Goal: Use online tool/utility: Use online tool/utility

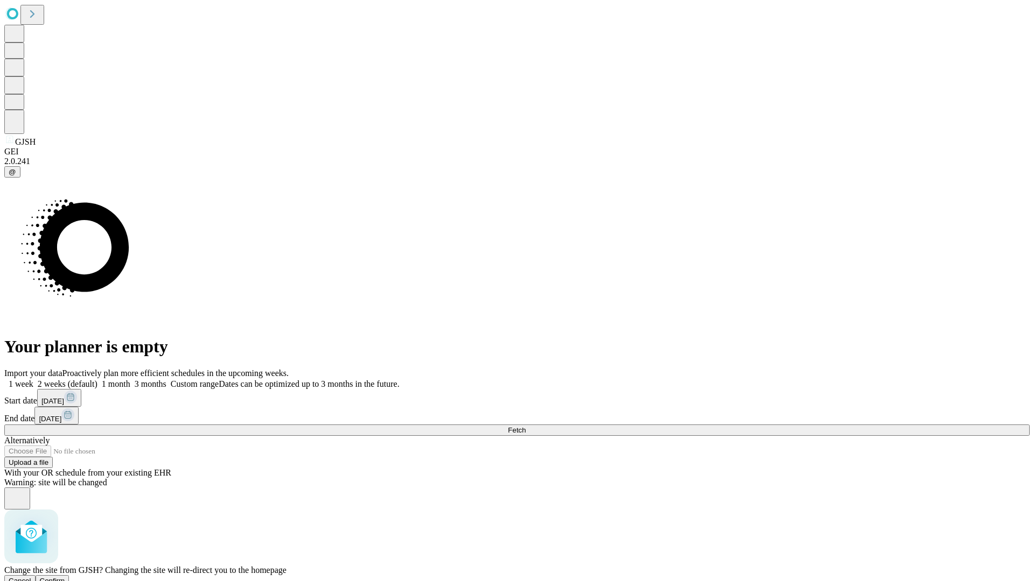
click at [65, 577] on span "Confirm" at bounding box center [52, 581] width 25 height 8
click at [130, 380] on label "1 month" at bounding box center [113, 384] width 33 height 9
click at [525, 426] on span "Fetch" at bounding box center [517, 430] width 18 height 8
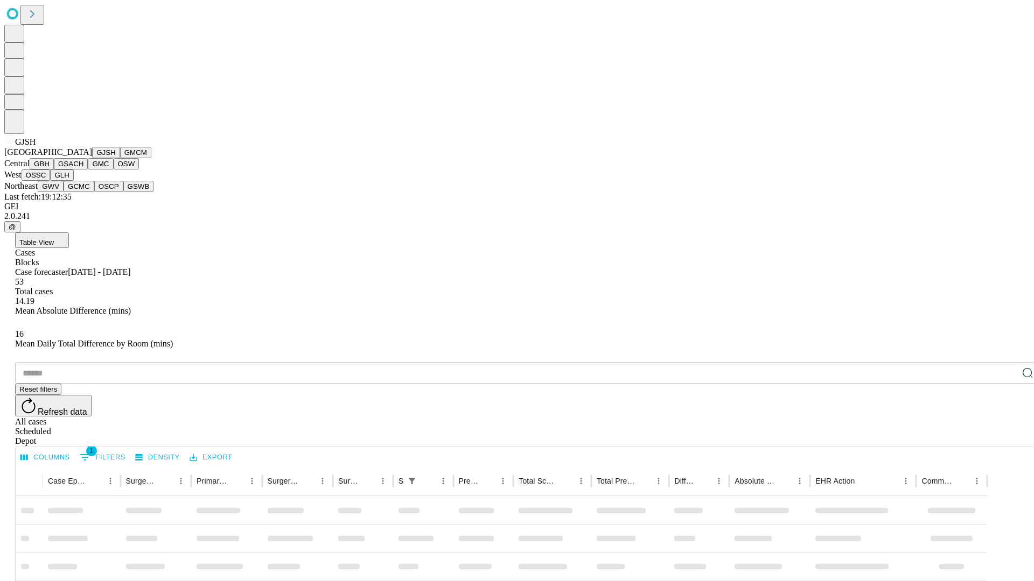
click at [120, 158] on button "GMCM" at bounding box center [135, 152] width 31 height 11
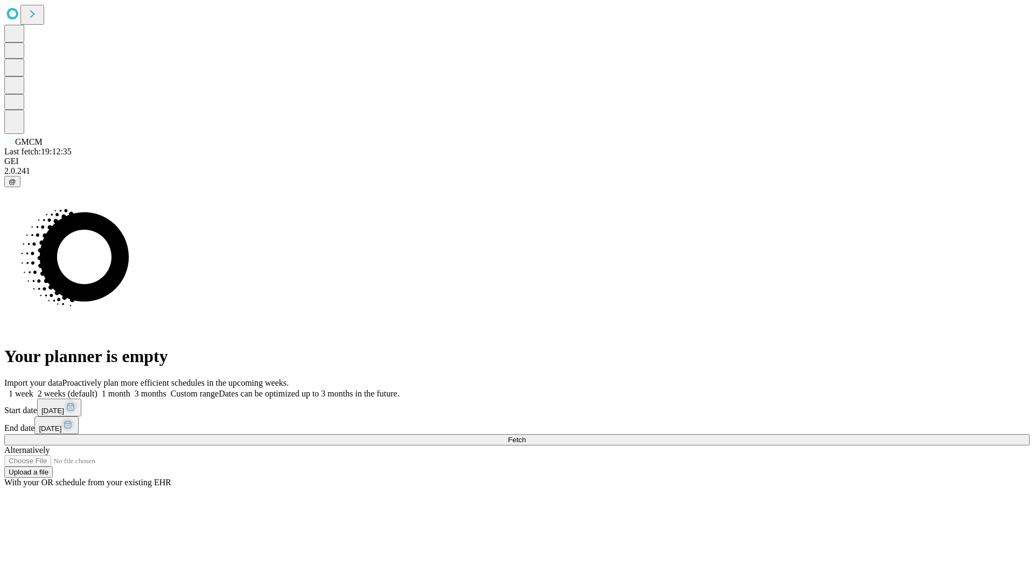
click at [130, 389] on label "1 month" at bounding box center [113, 393] width 33 height 9
click at [525, 436] on span "Fetch" at bounding box center [517, 440] width 18 height 8
click at [130, 389] on label "1 month" at bounding box center [113, 393] width 33 height 9
click at [525, 436] on span "Fetch" at bounding box center [517, 440] width 18 height 8
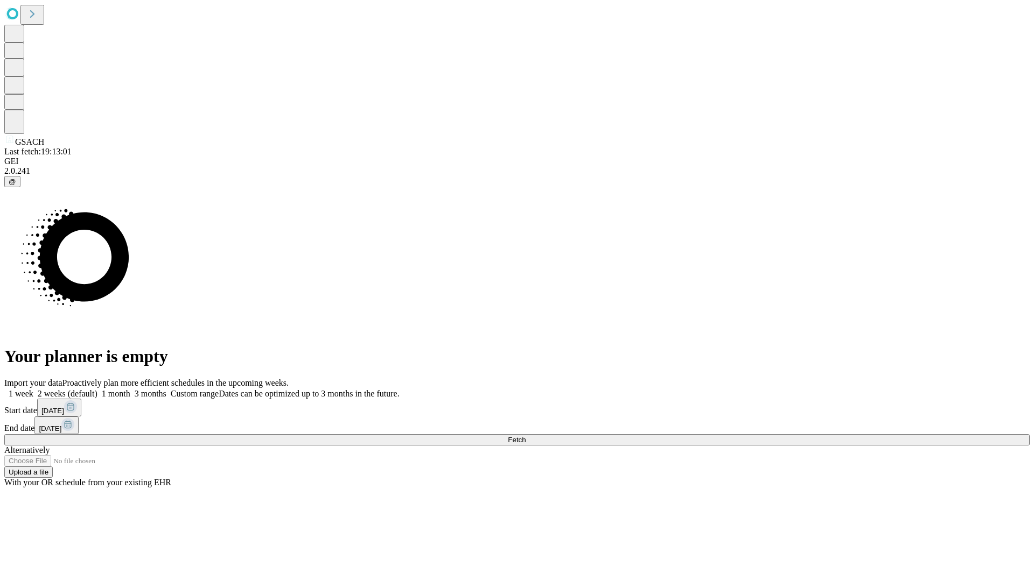
click at [130, 389] on label "1 month" at bounding box center [113, 393] width 33 height 9
click at [525, 436] on span "Fetch" at bounding box center [517, 440] width 18 height 8
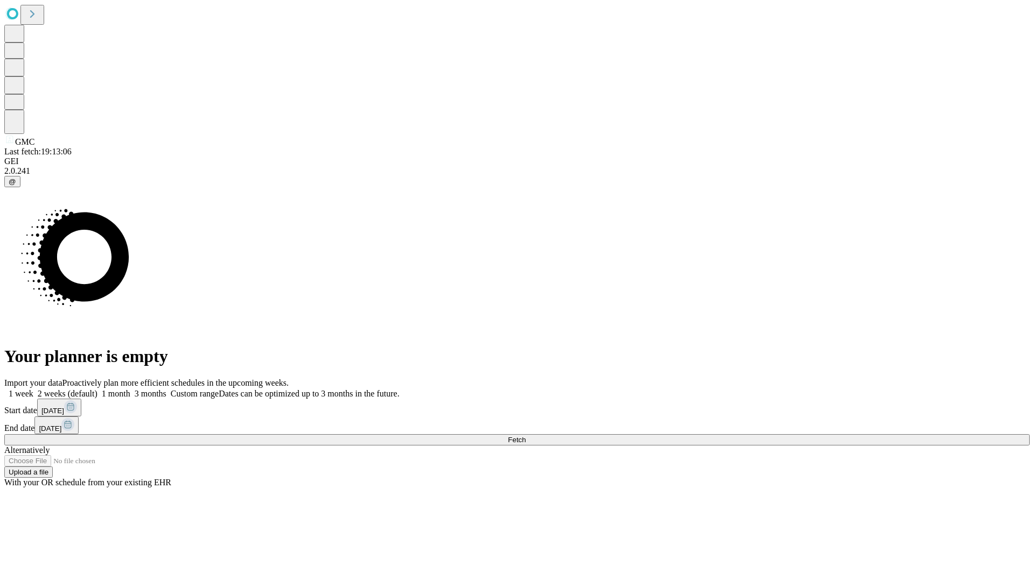
click at [130, 389] on label "1 month" at bounding box center [113, 393] width 33 height 9
click at [525, 436] on span "Fetch" at bounding box center [517, 440] width 18 height 8
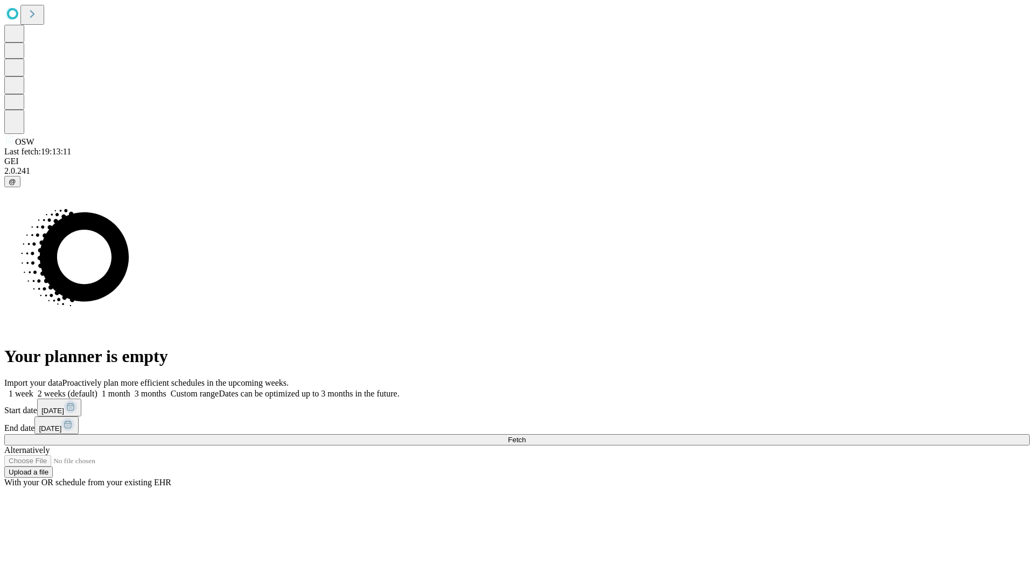
click at [130, 389] on label "1 month" at bounding box center [113, 393] width 33 height 9
click at [525, 436] on span "Fetch" at bounding box center [517, 440] width 18 height 8
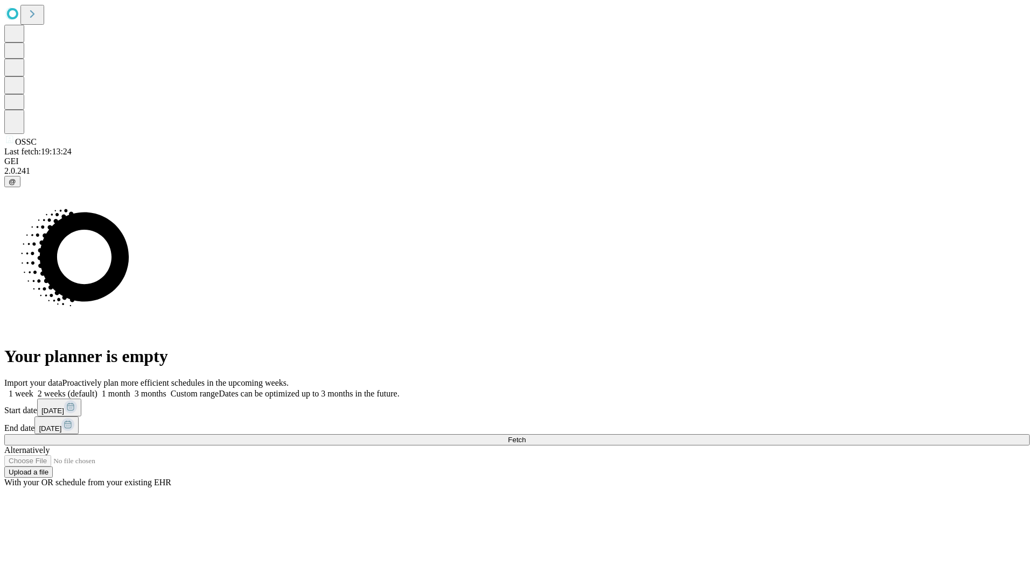
click at [130, 389] on label "1 month" at bounding box center [113, 393] width 33 height 9
click at [525, 436] on span "Fetch" at bounding box center [517, 440] width 18 height 8
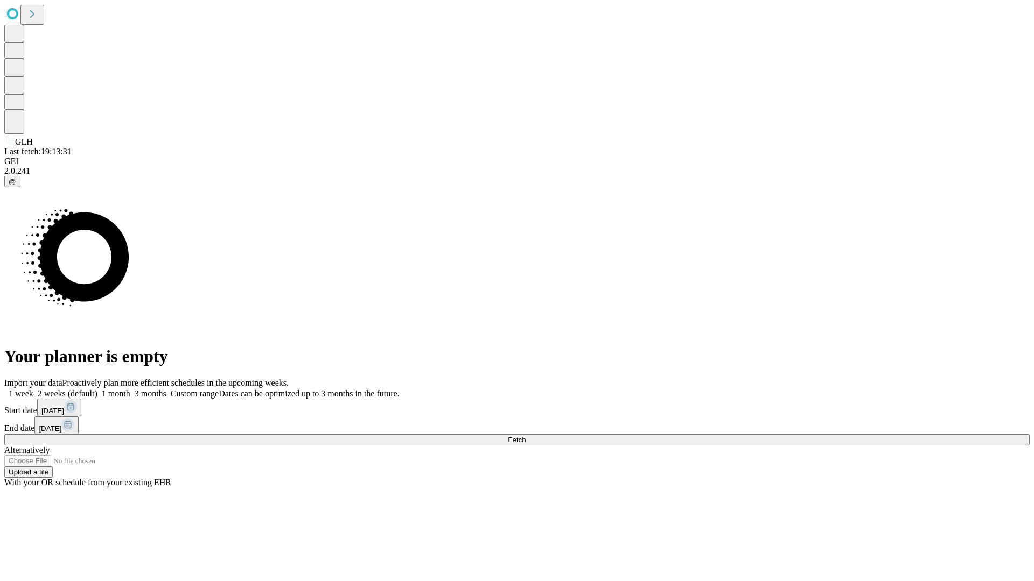
click at [130, 389] on label "1 month" at bounding box center [113, 393] width 33 height 9
click at [525, 436] on span "Fetch" at bounding box center [517, 440] width 18 height 8
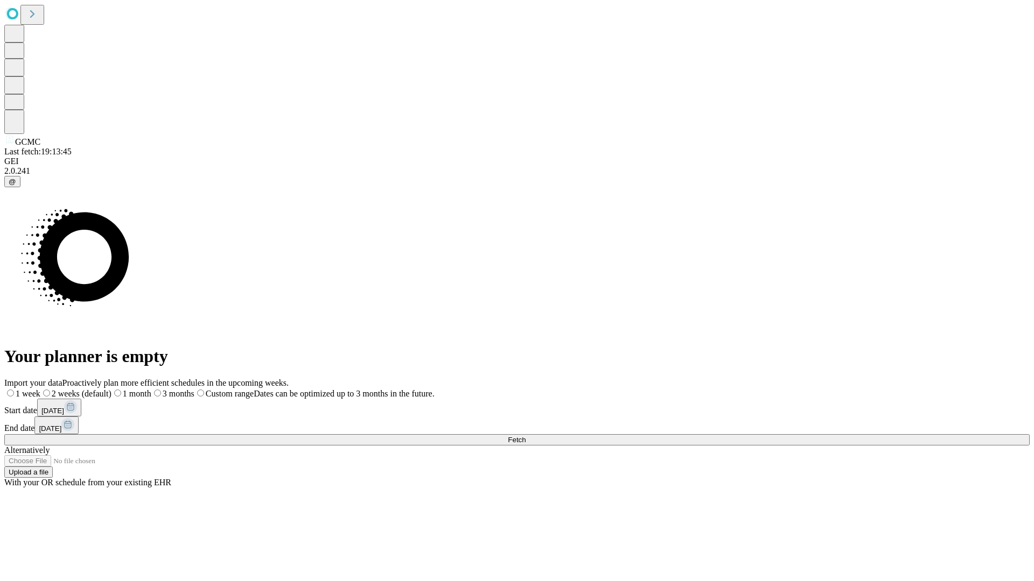
click at [525, 436] on span "Fetch" at bounding box center [517, 440] width 18 height 8
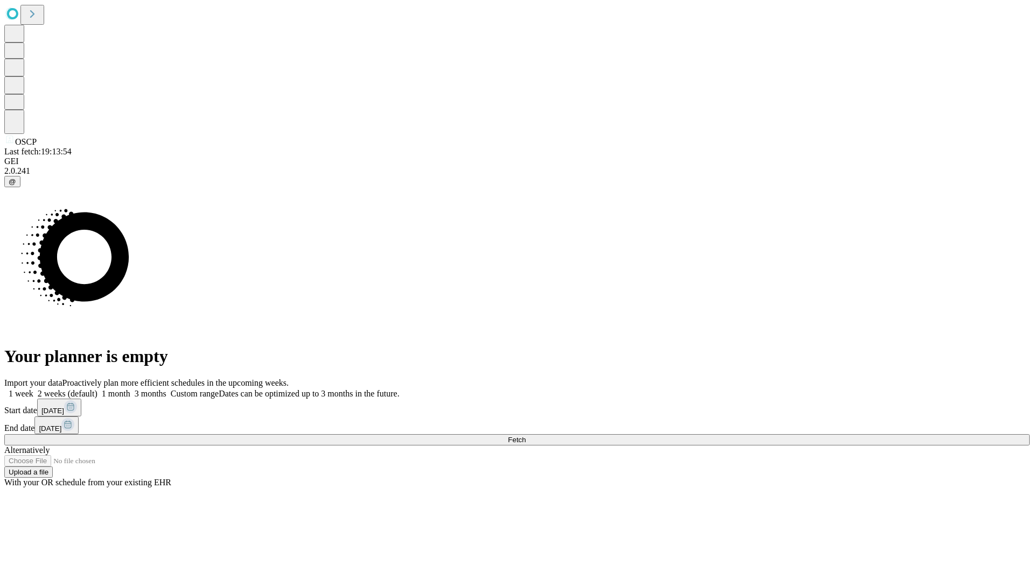
click at [130, 389] on label "1 month" at bounding box center [113, 393] width 33 height 9
click at [525, 436] on span "Fetch" at bounding box center [517, 440] width 18 height 8
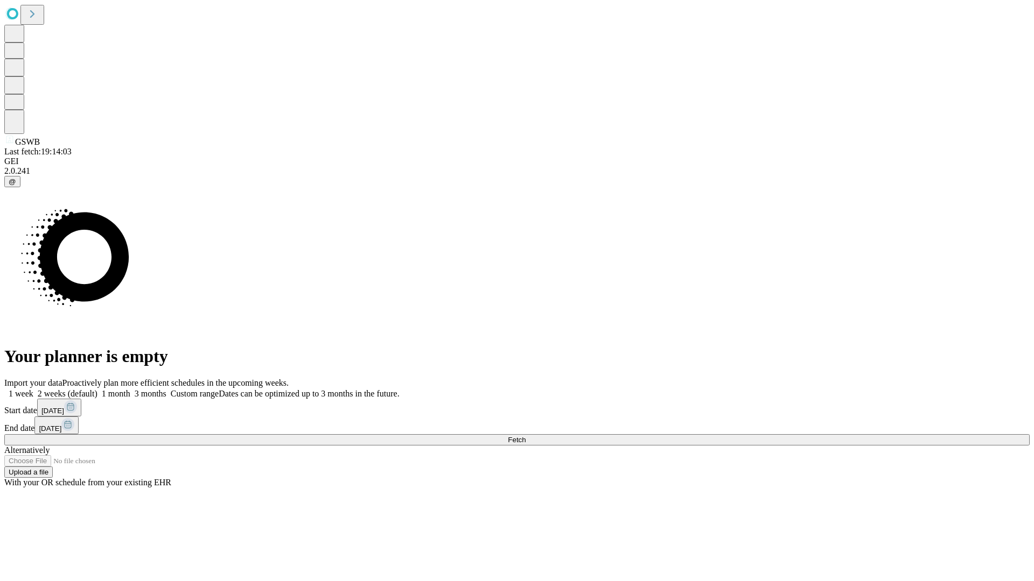
click at [130, 389] on label "1 month" at bounding box center [113, 393] width 33 height 9
click at [525, 436] on span "Fetch" at bounding box center [517, 440] width 18 height 8
